Goal: Navigation & Orientation: Find specific page/section

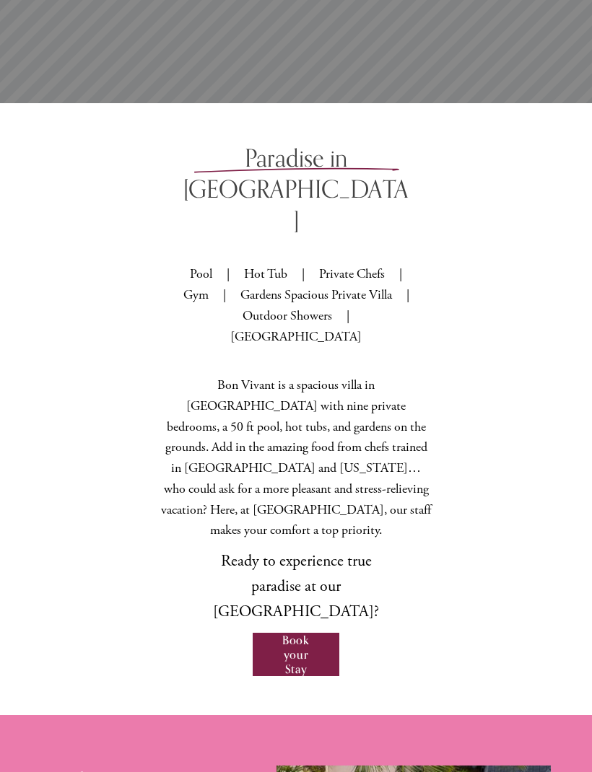
scroll to position [738, 0]
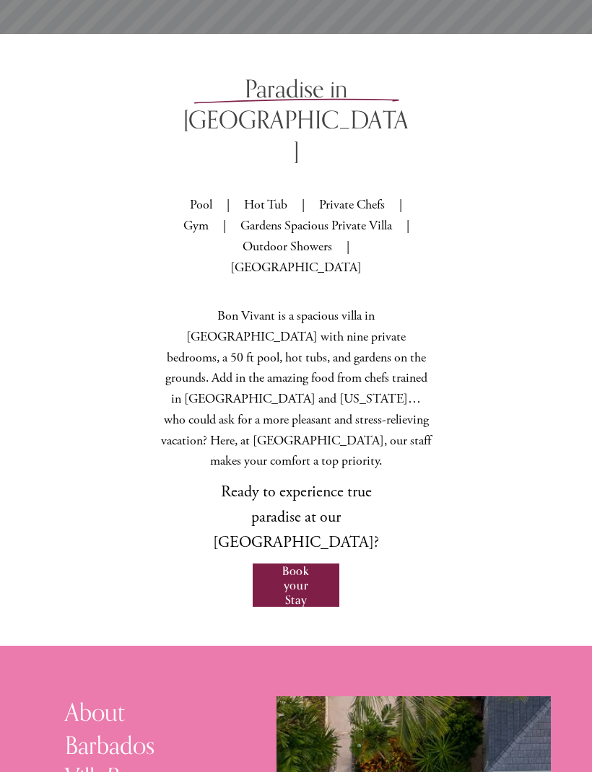
click at [304, 563] on link "Book your Stay" at bounding box center [295, 584] width 86 height 43
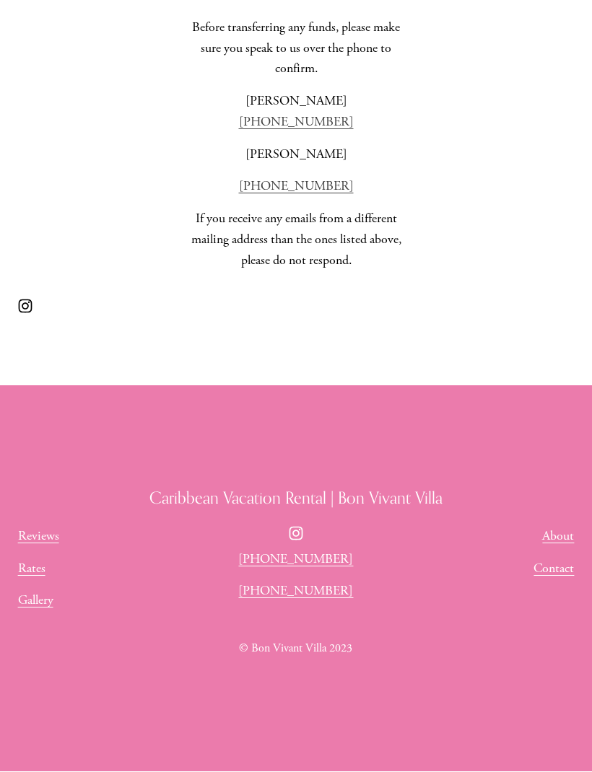
scroll to position [639, 0]
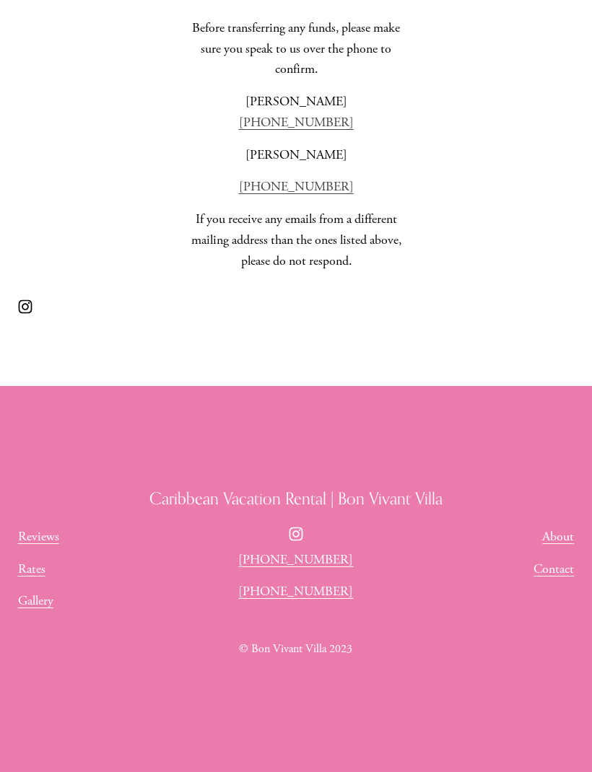
click at [52, 548] on link "Reviews" at bounding box center [38, 537] width 41 height 21
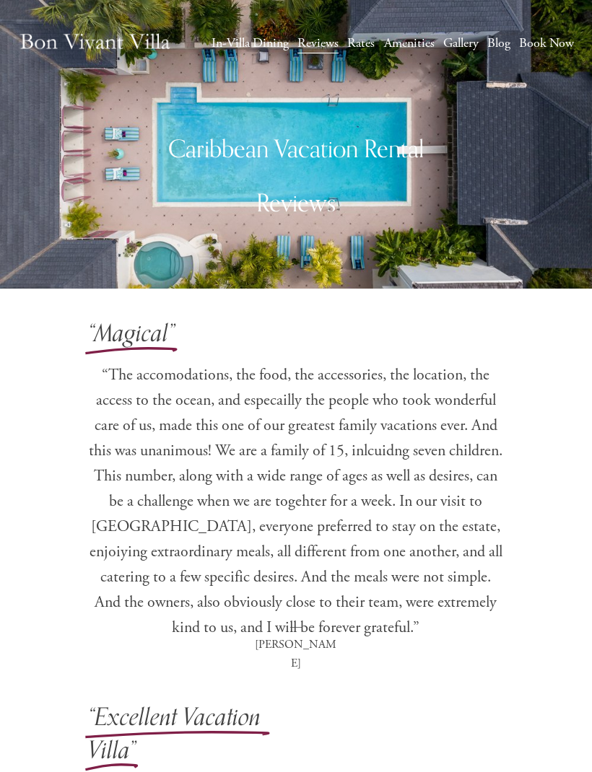
click at [0, 0] on div at bounding box center [0, 0] width 0 height 0
click at [320, 382] on link "Rates" at bounding box center [296, 376] width 74 height 35
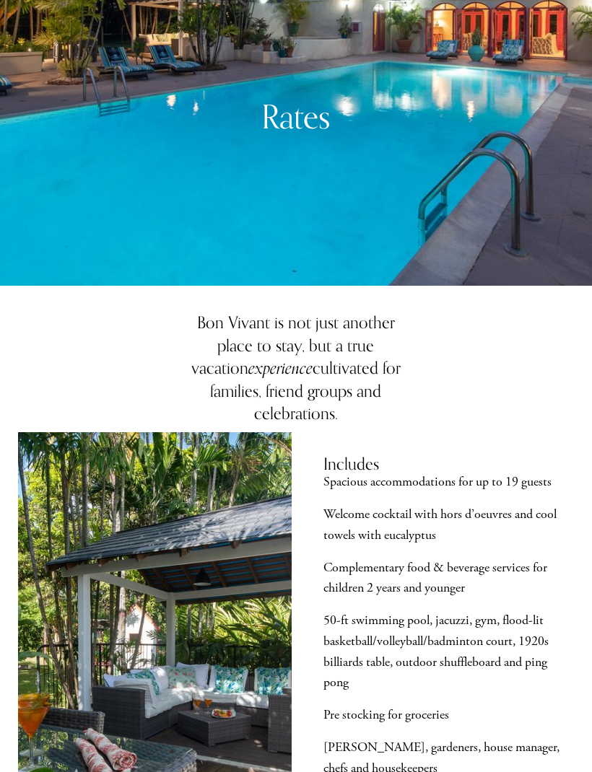
scroll to position [223, 0]
